Goal: Information Seeking & Learning: Learn about a topic

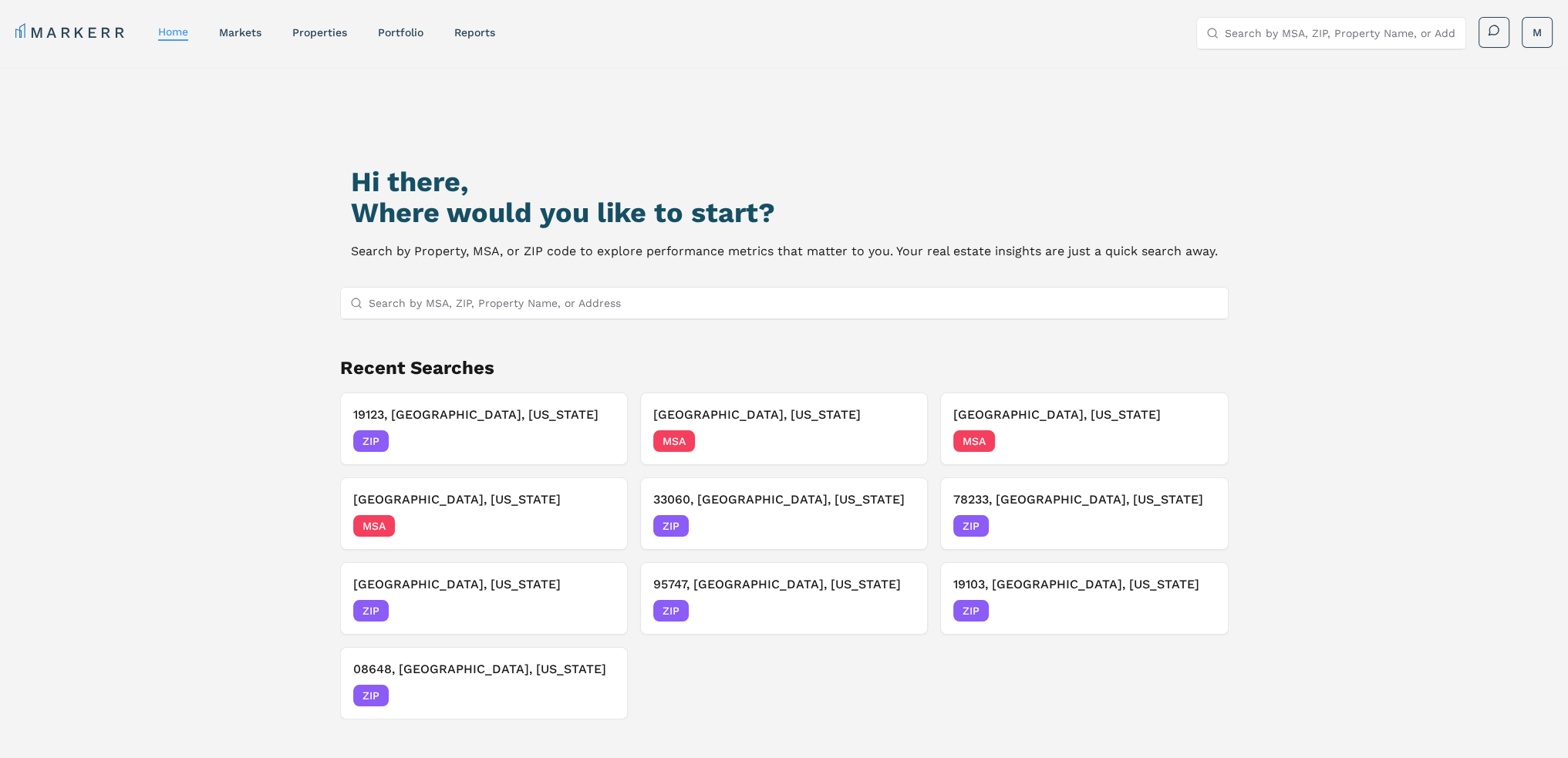
click at [585, 309] on input "Search by MSA, ZIP, Property Name, or Address" at bounding box center [794, 302] width 850 height 31
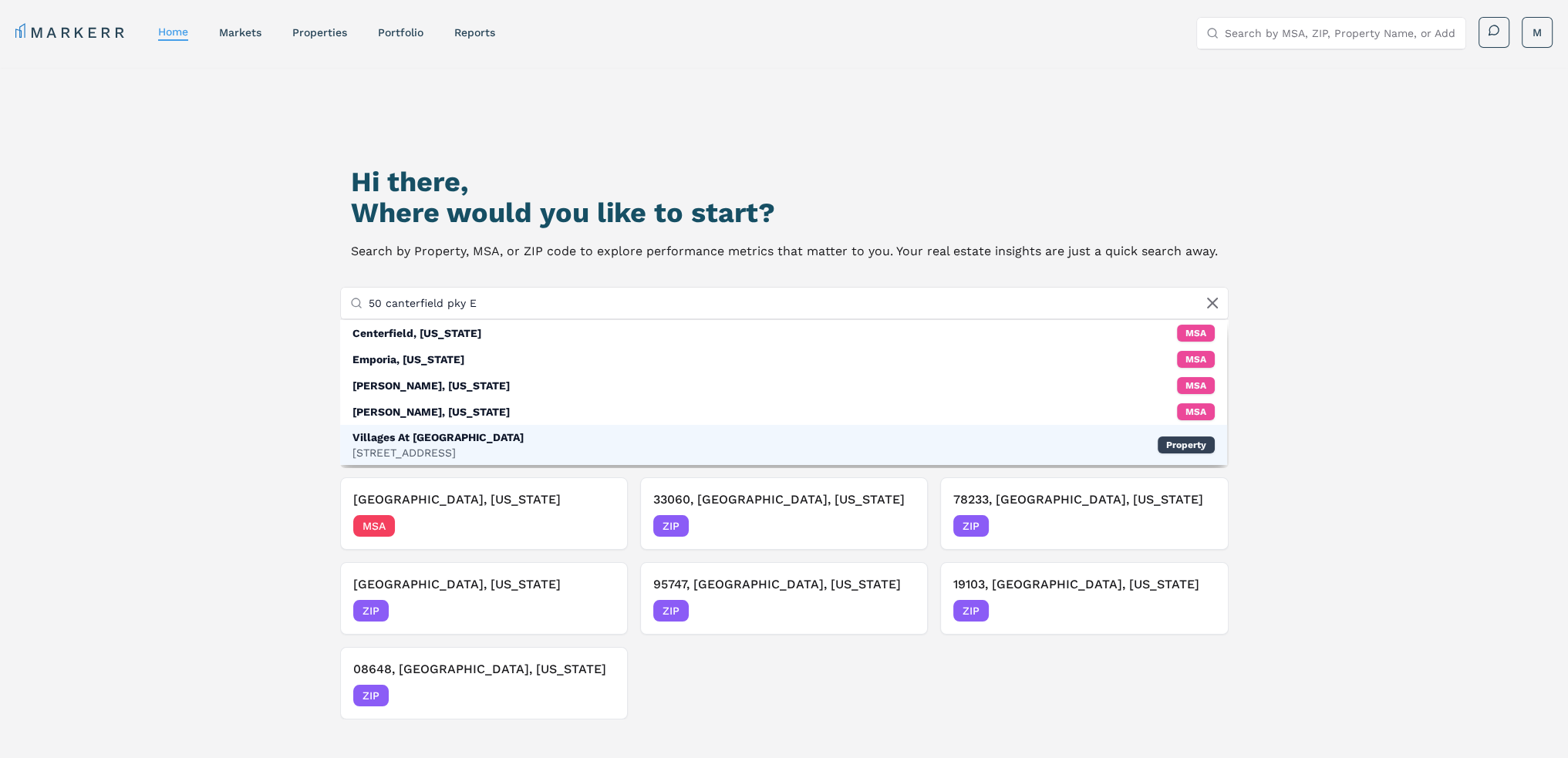
type input "50 canterfield pky E"
click at [476, 431] on div "Villages At Canterfield" at bounding box center [438, 437] width 171 height 15
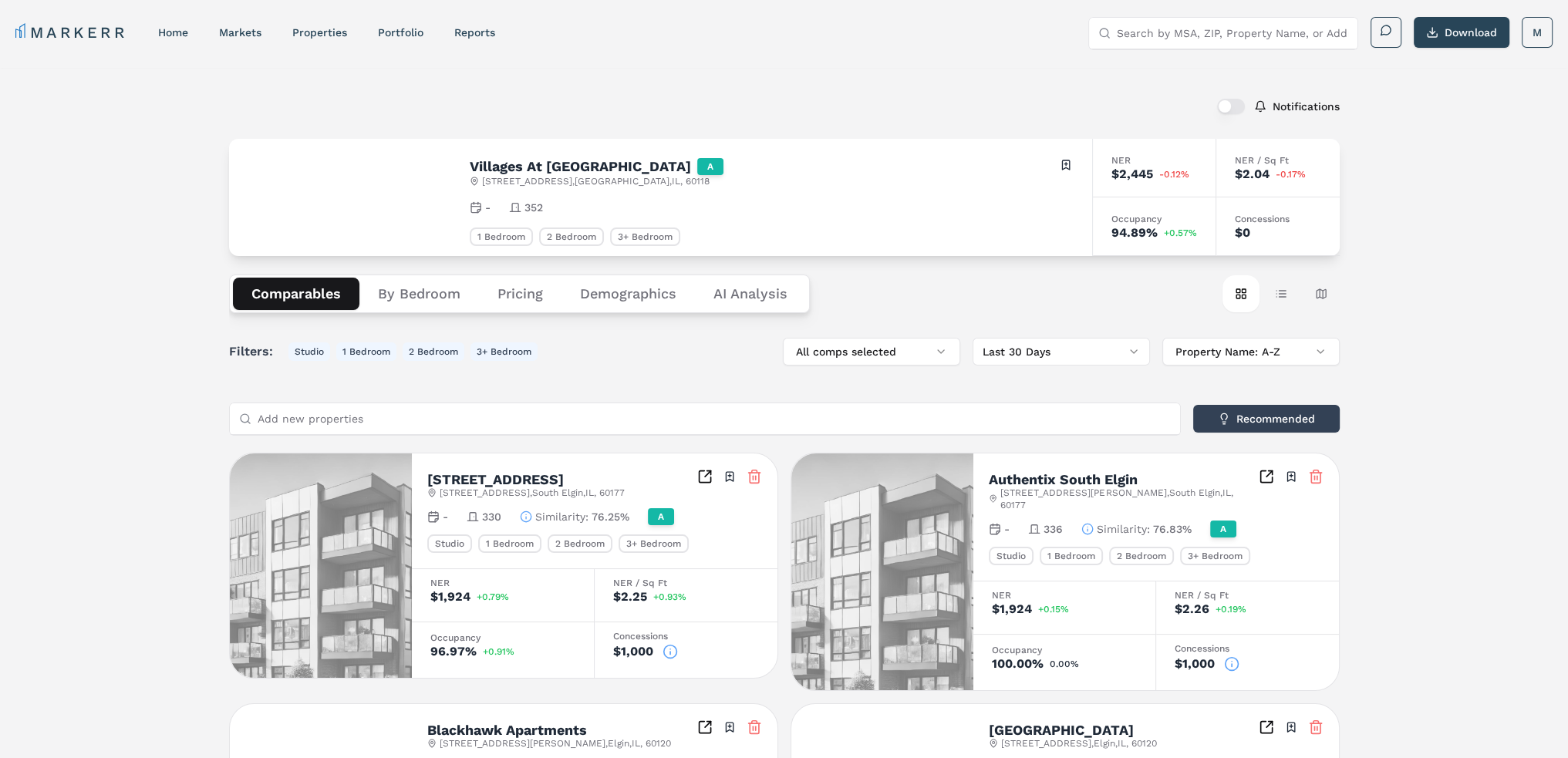
click at [637, 301] on button "Demographics" at bounding box center [628, 294] width 134 height 33
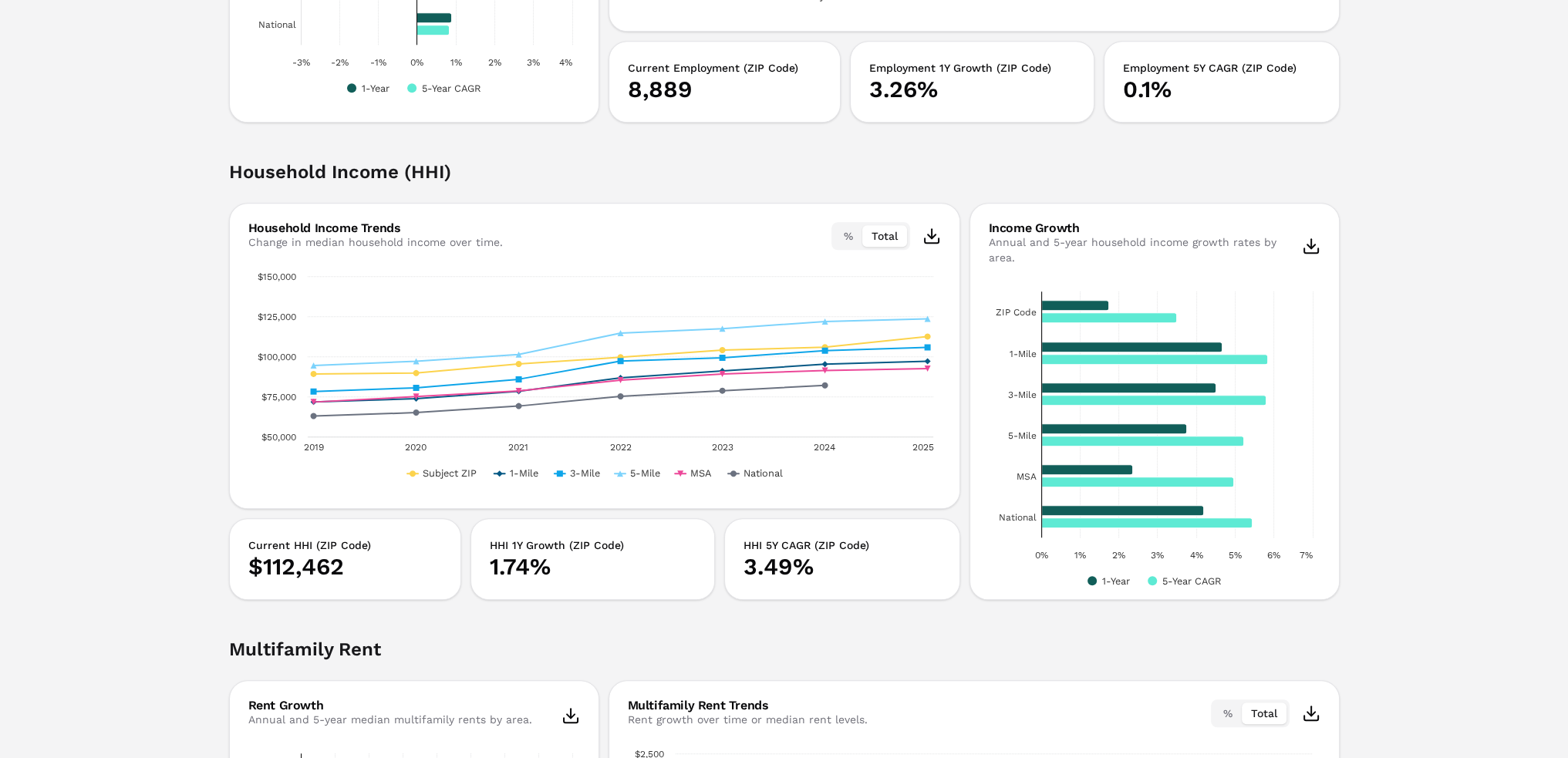
scroll to position [2082, 0]
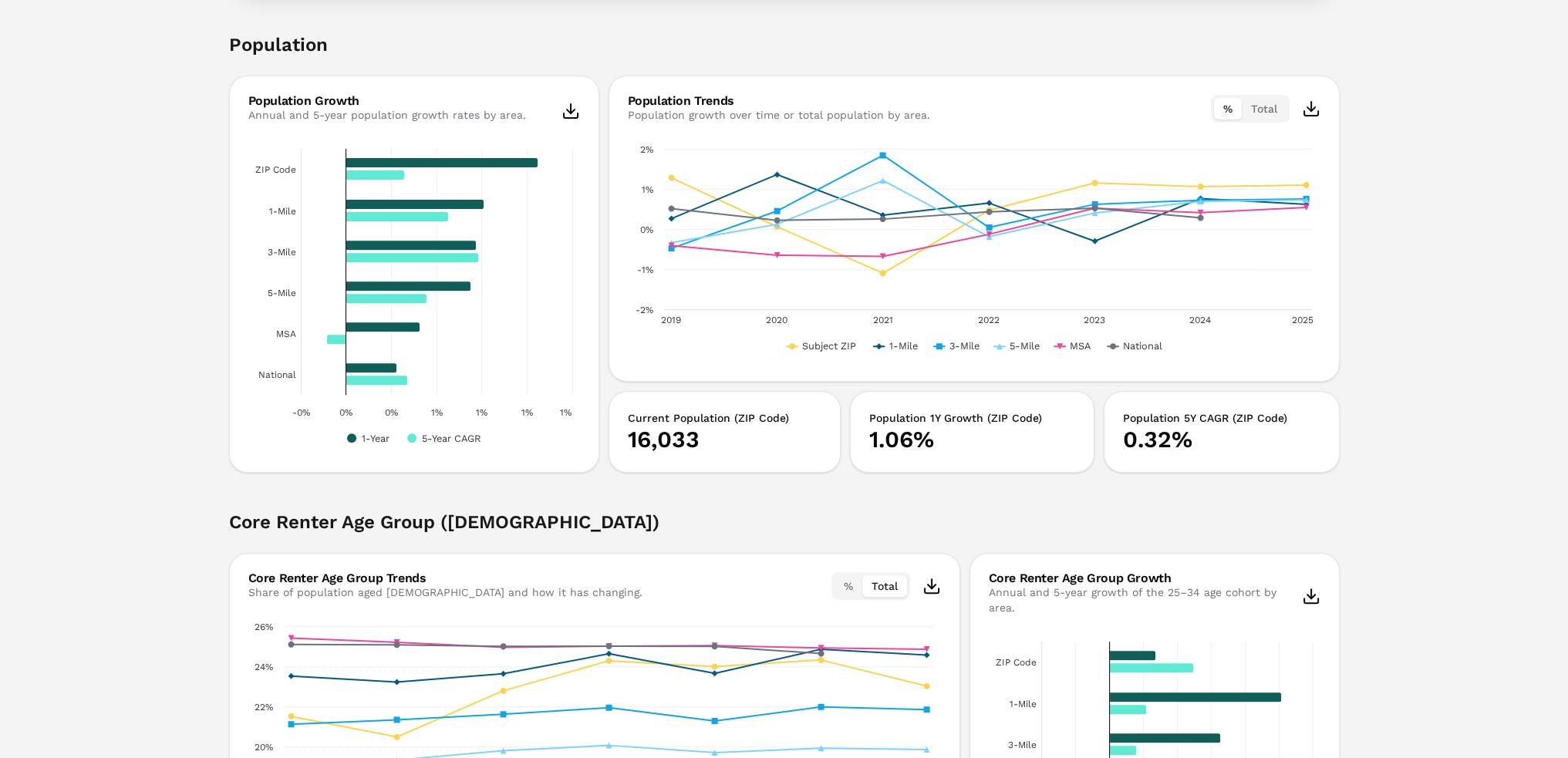
scroll to position [673, 0]
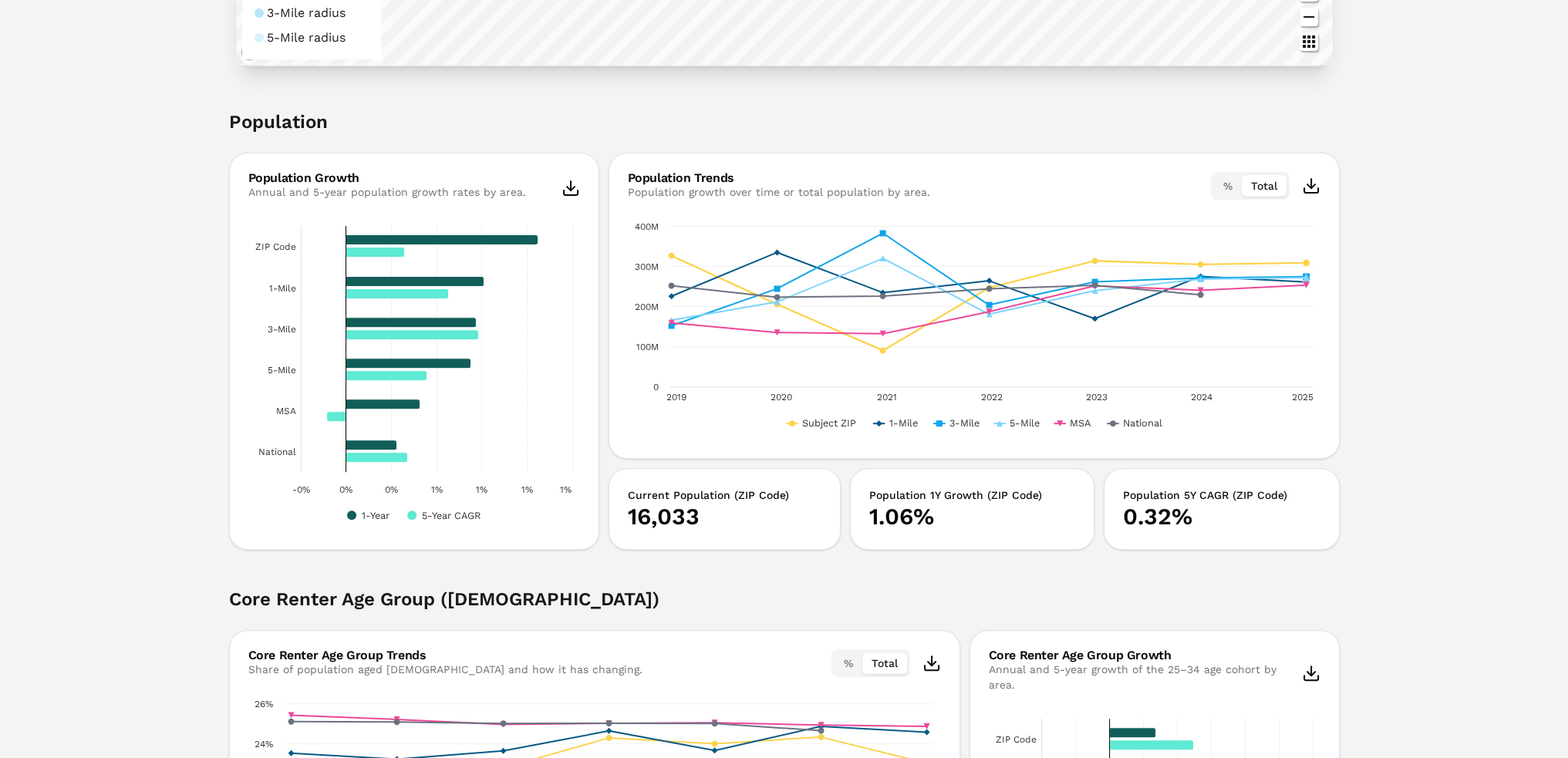
click at [1277, 178] on button "Total" at bounding box center [1265, 185] width 45 height 22
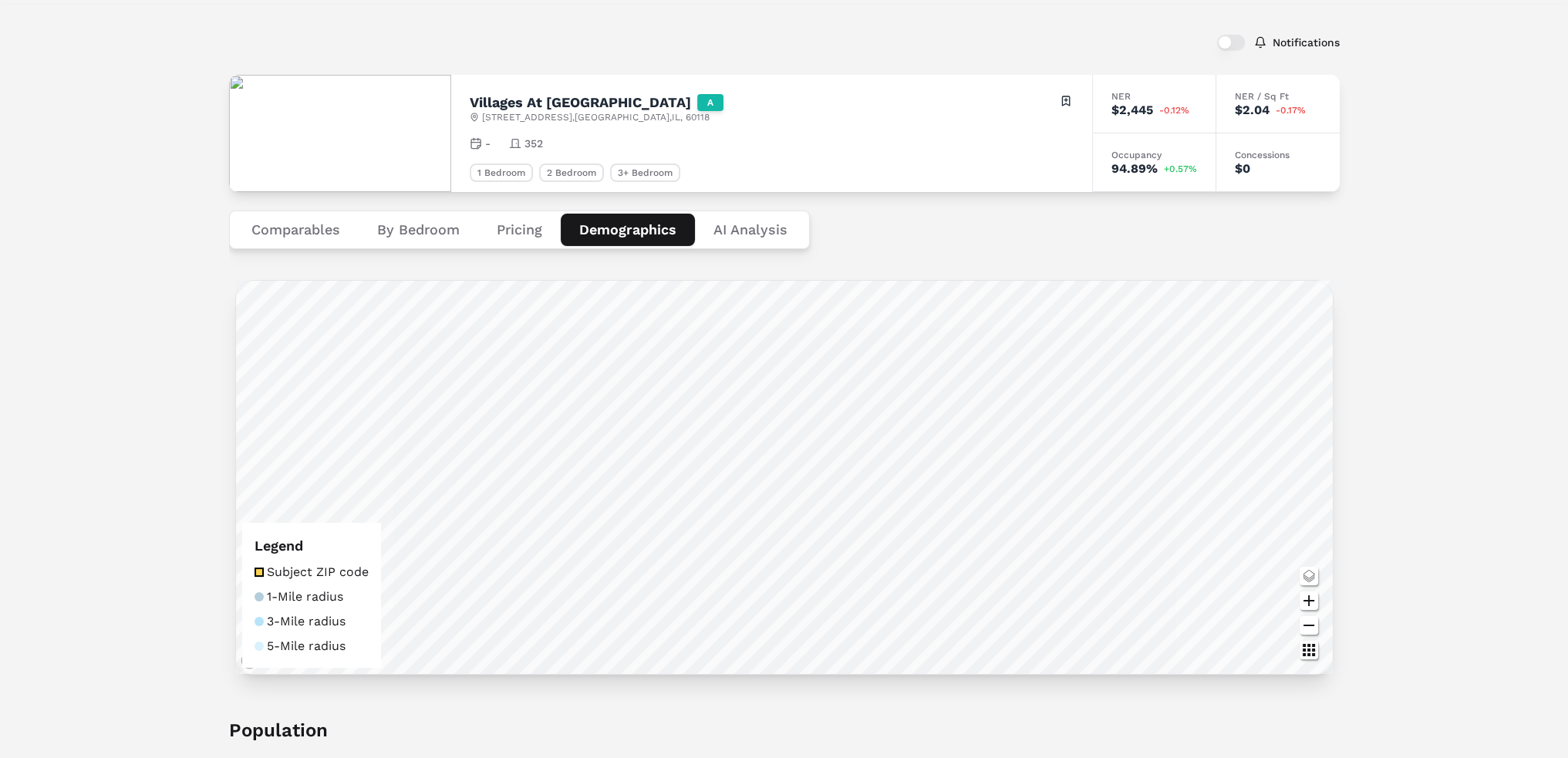
scroll to position [55, 0]
